Goal: Information Seeking & Learning: Get advice/opinions

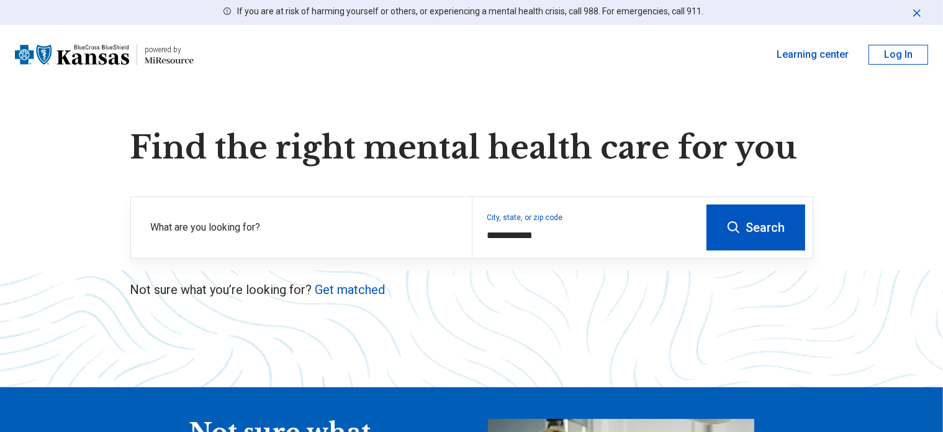
click at [345, 228] on label "What are you looking for?" at bounding box center [304, 227] width 306 height 15
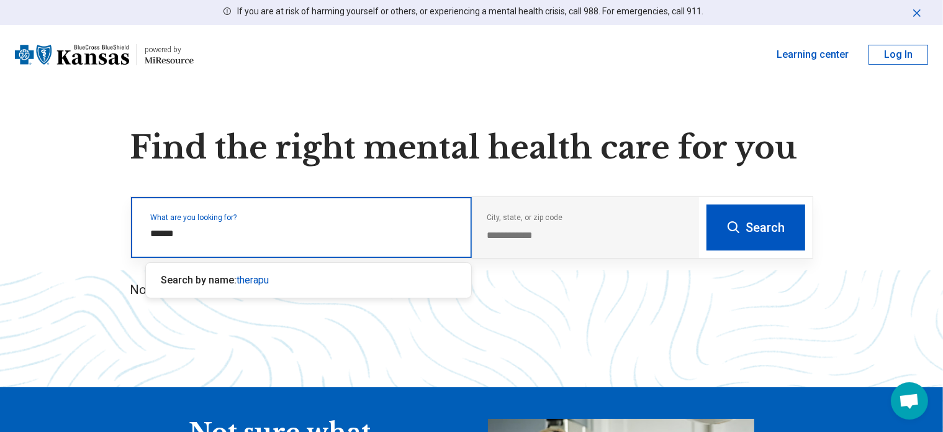
type input "*******"
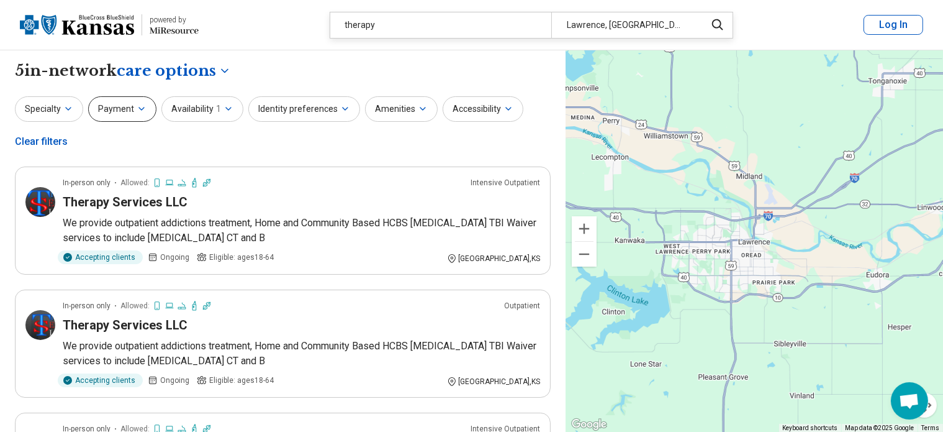
click at [112, 113] on button "Payment" at bounding box center [122, 108] width 68 height 25
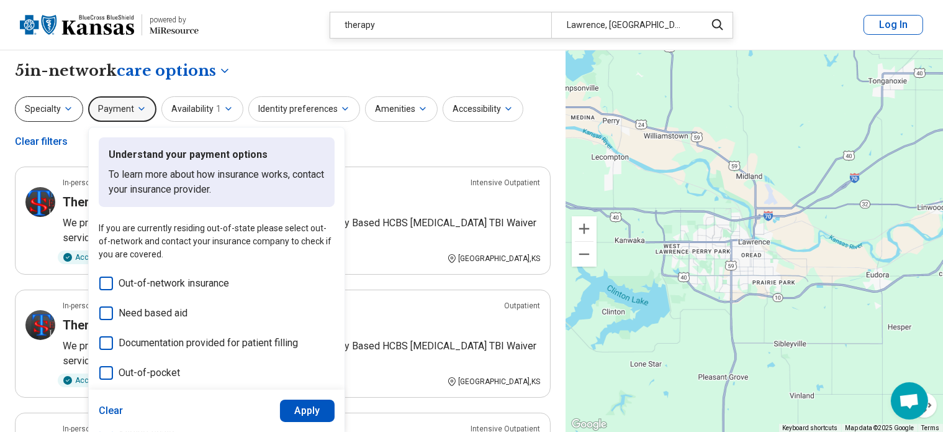
click at [46, 103] on button "Specialty" at bounding box center [49, 108] width 68 height 25
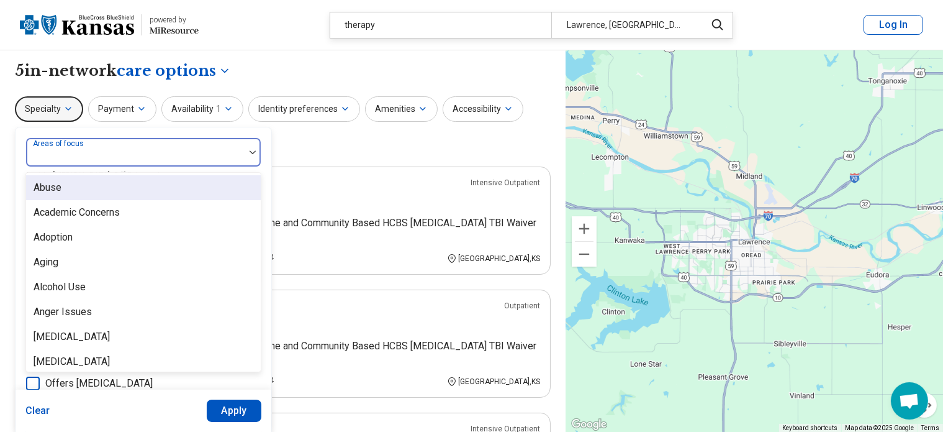
click at [78, 144] on label "Areas of focus" at bounding box center [59, 143] width 53 height 9
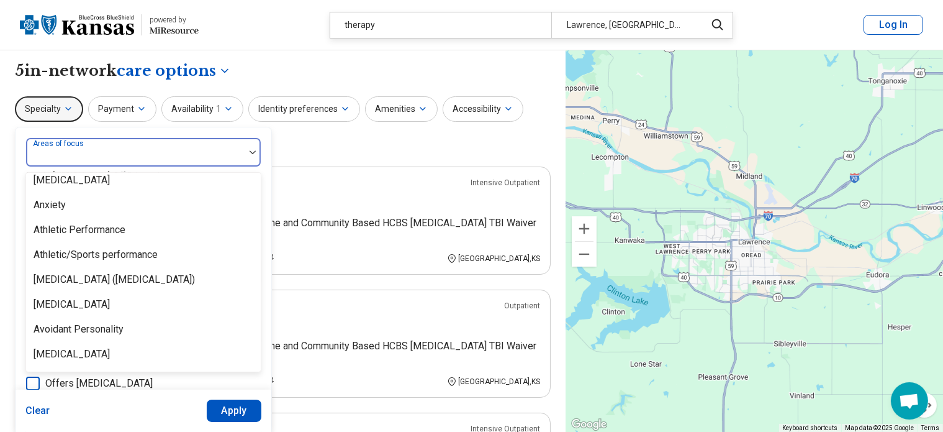
scroll to position [181, 0]
click at [42, 306] on div "[MEDICAL_DATA]" at bounding box center [72, 304] width 76 height 15
click at [373, 145] on div "Specialty option [MEDICAL_DATA], selected. 99 results available. Use Up and Dow…" at bounding box center [283, 126] width 536 height 60
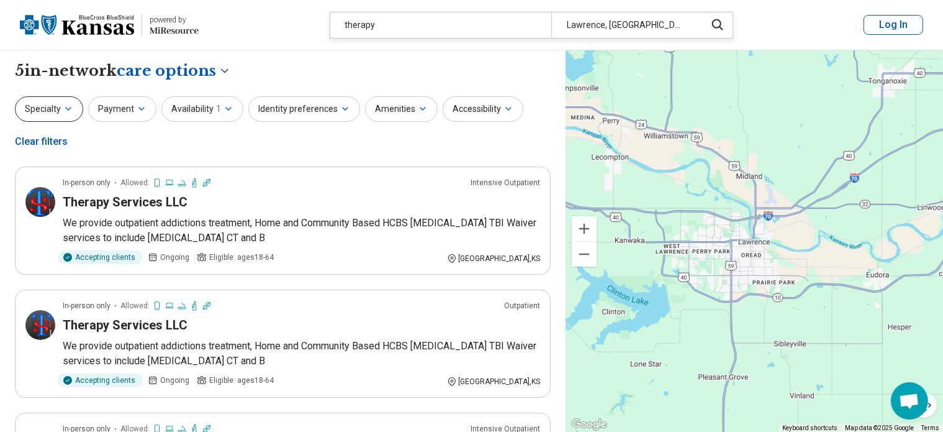
click at [38, 105] on button "Specialty" at bounding box center [49, 108] width 68 height 25
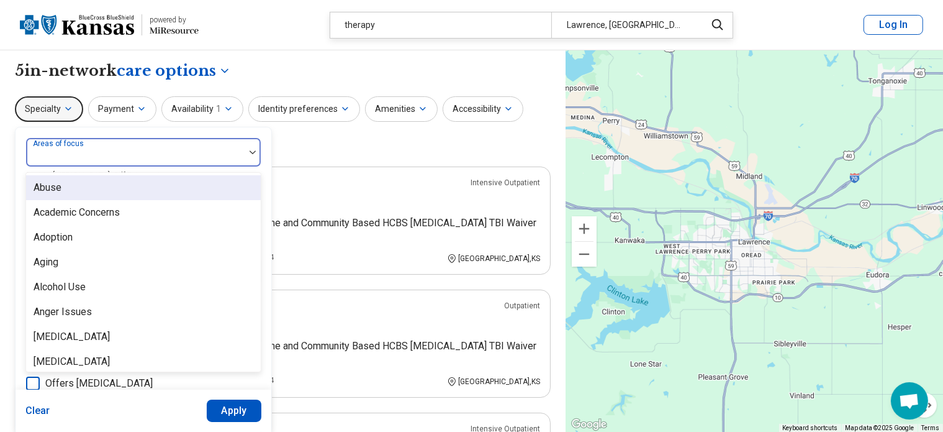
click at [64, 160] on div at bounding box center [135, 156] width 209 height 17
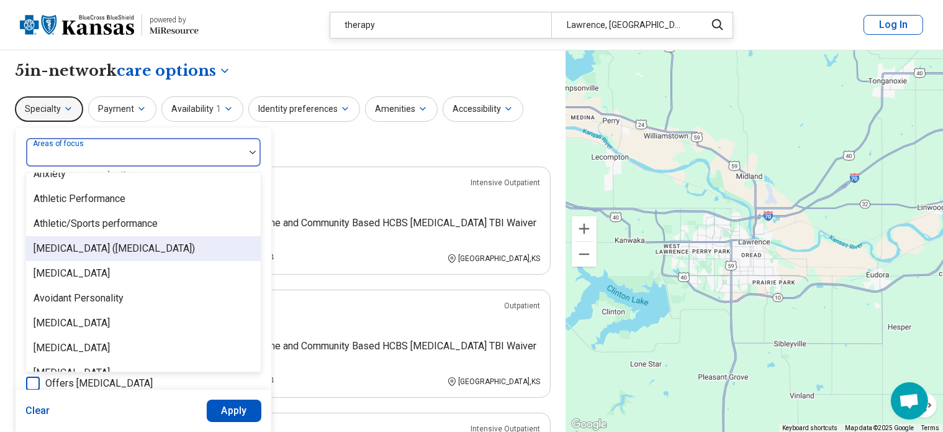
scroll to position [214, 0]
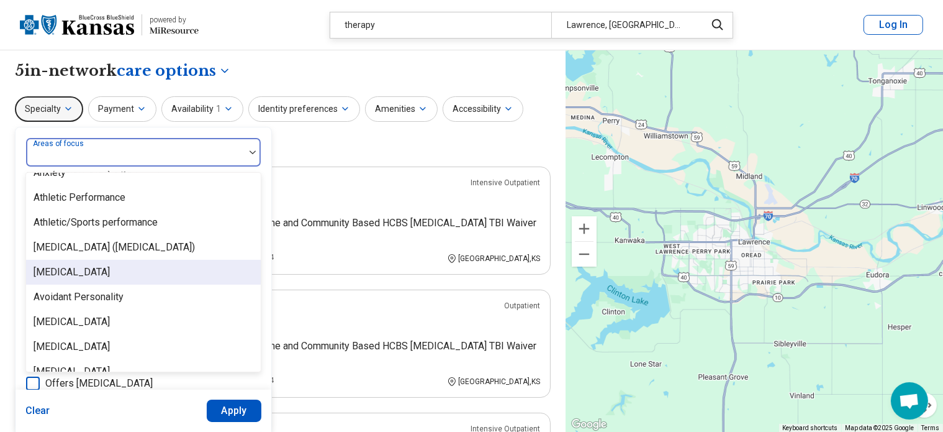
click at [58, 262] on div "[MEDICAL_DATA]" at bounding box center [143, 272] width 235 height 25
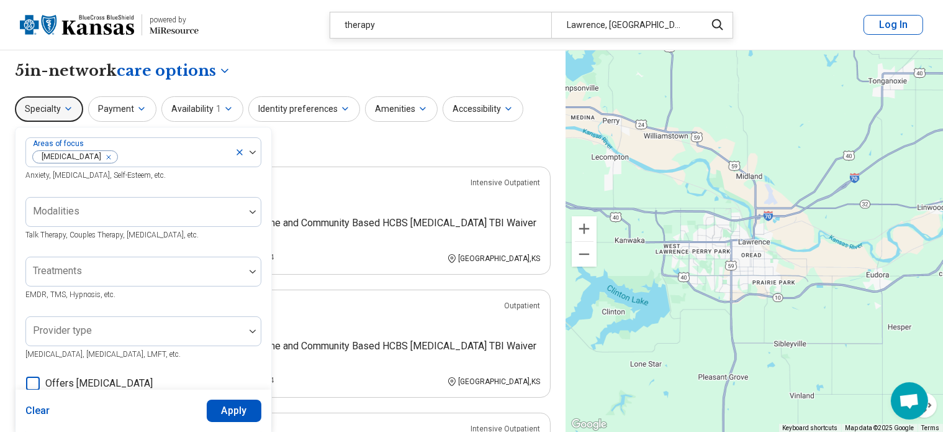
click at [170, 133] on div "Areas of focus [MEDICAL_DATA] Anxiety, [MEDICAL_DATA], Self-Esteem, etc. Modali…" at bounding box center [144, 379] width 256 height 505
click at [238, 409] on button "Apply" at bounding box center [234, 410] width 55 height 22
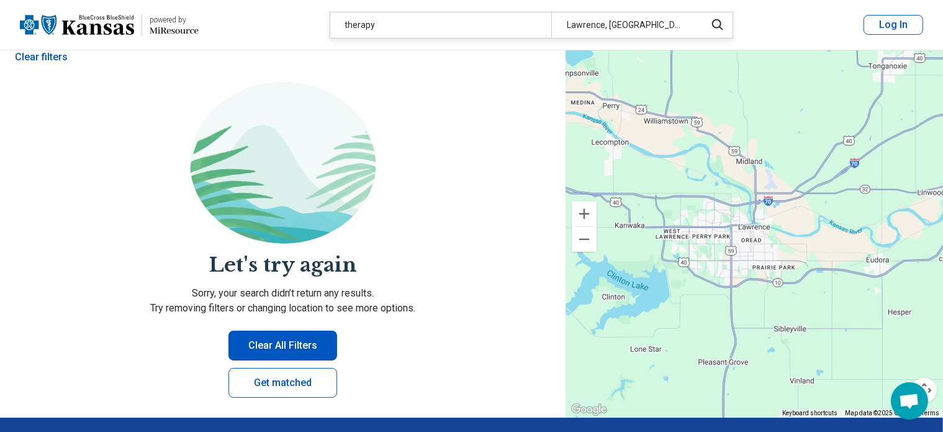
click at [271, 348] on button "Clear All Filters" at bounding box center [283, 345] width 109 height 30
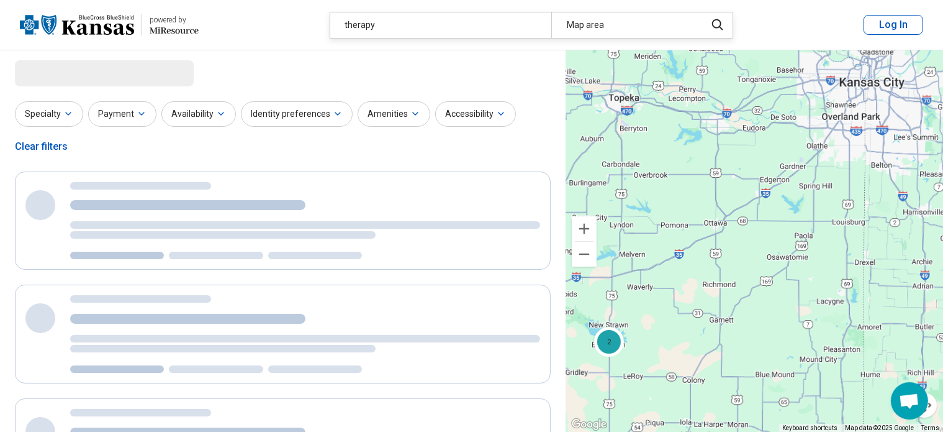
select select "***"
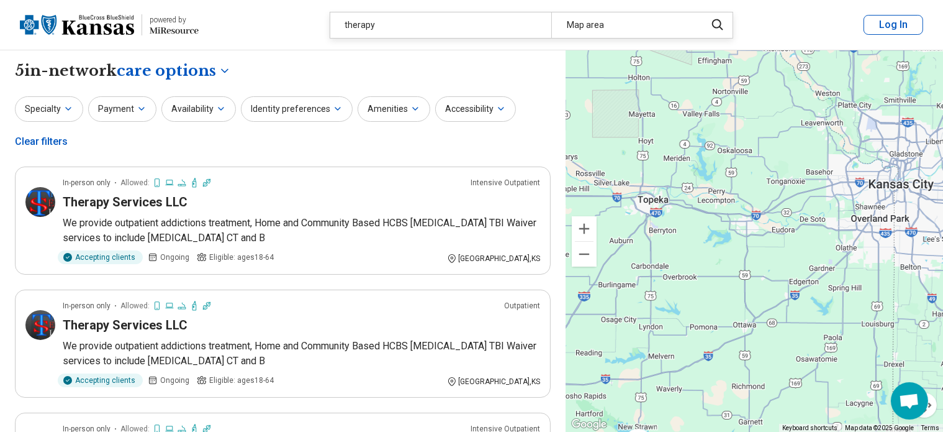
drag, startPoint x: 832, startPoint y: 126, endPoint x: 862, endPoint y: 238, distance: 116.3
click at [862, 238] on div "2 2" at bounding box center [755, 241] width 378 height 382
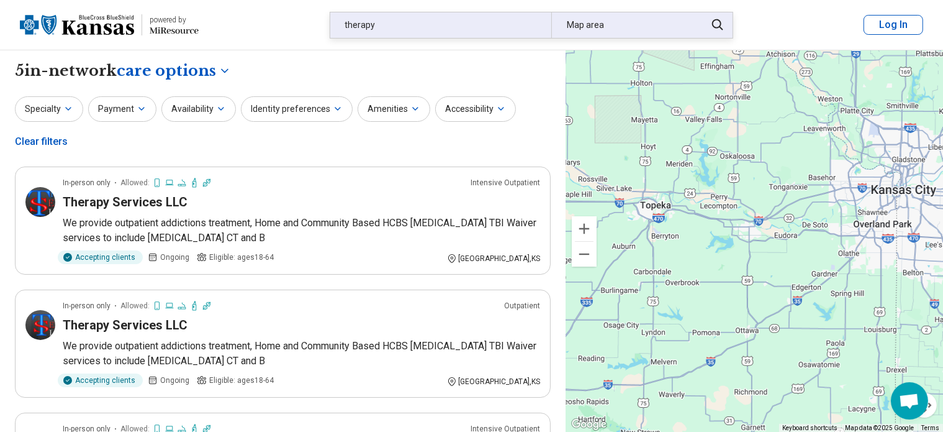
click at [653, 32] on div "Map area" at bounding box center [624, 24] width 147 height 25
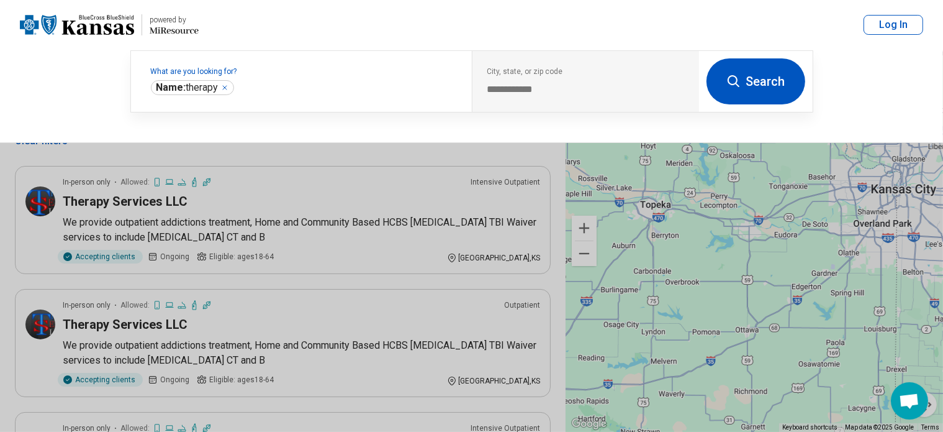
click at [747, 81] on button "Search" at bounding box center [756, 81] width 99 height 46
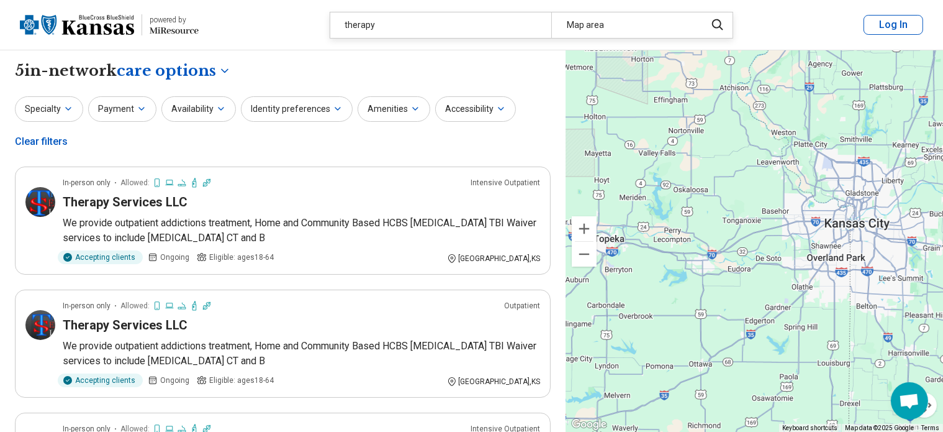
drag, startPoint x: 818, startPoint y: 214, endPoint x: 776, endPoint y: 272, distance: 72.0
click at [776, 272] on div "2 2" at bounding box center [755, 241] width 378 height 382
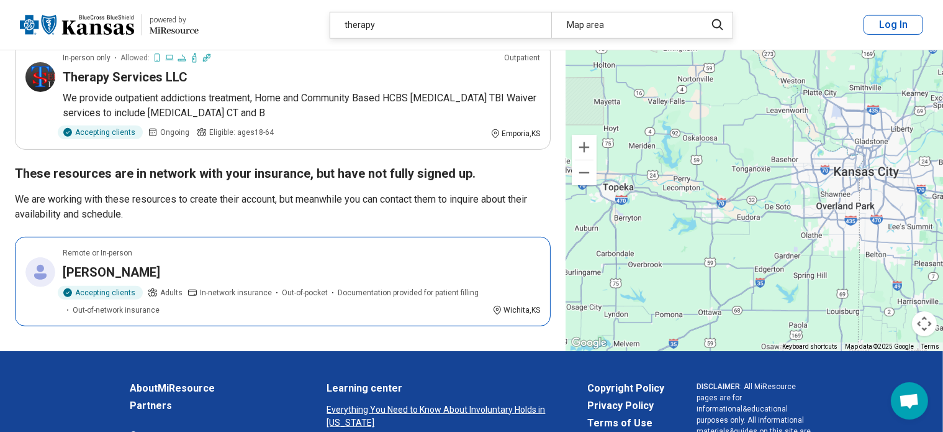
scroll to position [494, 0]
